Goal: Manage account settings

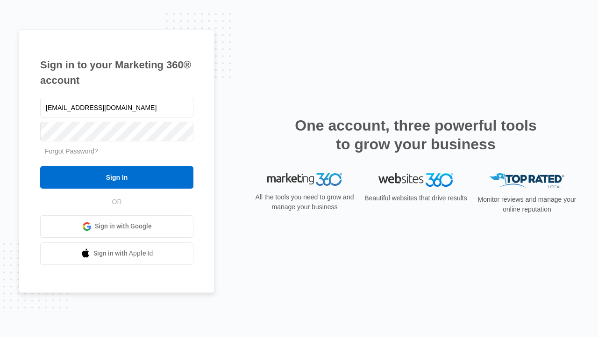
type input "[EMAIL_ADDRESS][DOMAIN_NAME]"
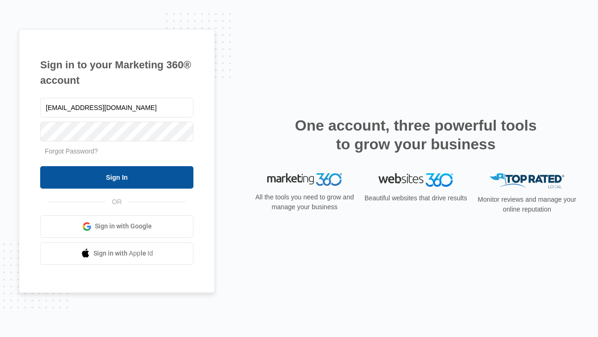
click at [117, 177] on input "Sign In" at bounding box center [116, 177] width 153 height 22
